Goal: Task Accomplishment & Management: Use online tool/utility

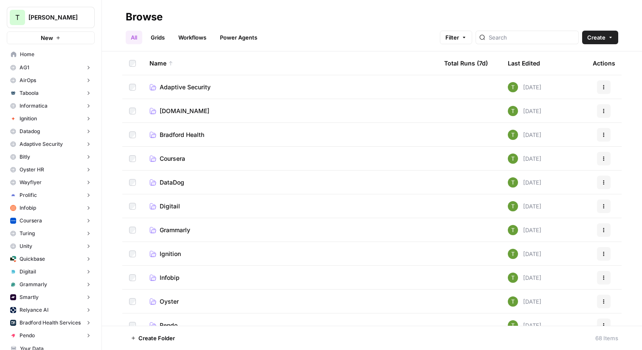
click at [169, 113] on span "[DOMAIN_NAME]" at bounding box center [185, 111] width 50 height 8
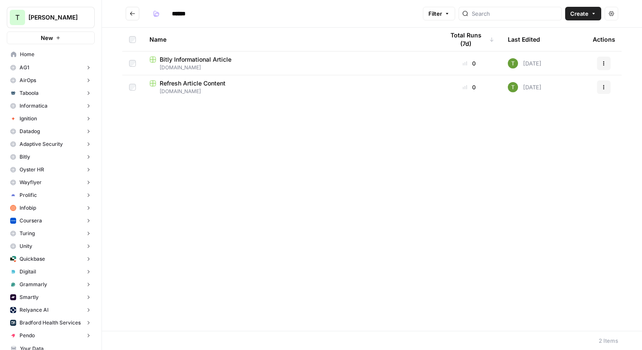
click at [178, 60] on span "Bitly Informational Article" at bounding box center [196, 59] width 72 height 8
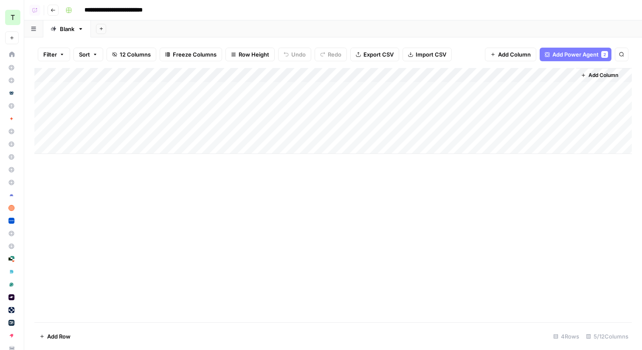
click at [285, 76] on div "Add Column" at bounding box center [333, 111] width 598 height 86
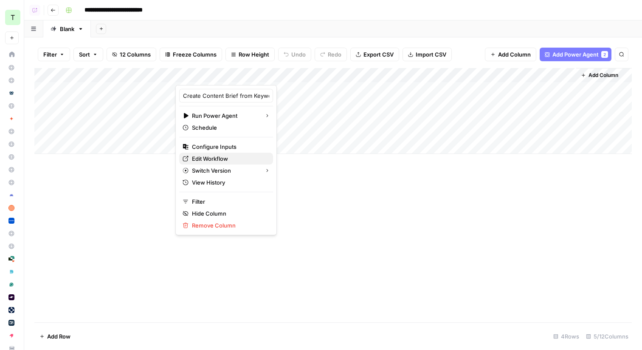
click at [206, 157] on span "Edit Workflow" at bounding box center [229, 158] width 74 height 8
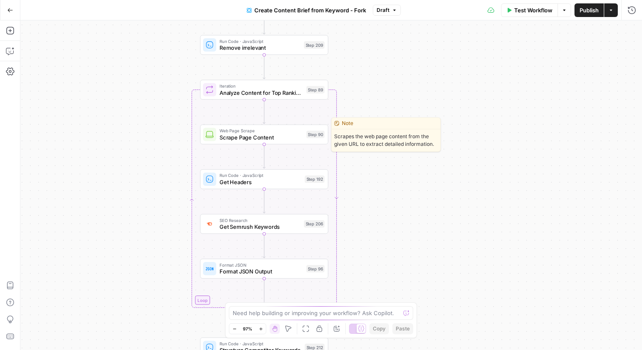
click at [248, 144] on div "Web Page Scrape Scrape Page Content Step 90 Copy step Delete step Edit Note Test" at bounding box center [264, 134] width 128 height 20
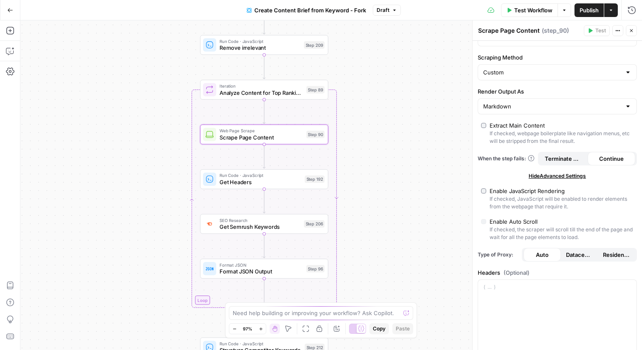
scroll to position [62, 0]
